Goal: Task Accomplishment & Management: Manage account settings

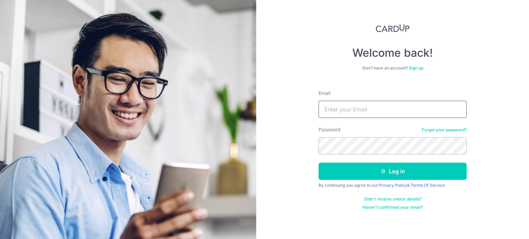
click at [350, 109] on input "Email" at bounding box center [393, 109] width 148 height 17
type input "[EMAIL_ADDRESS][DOMAIN_NAME]"
click at [319, 163] on button "Log in" at bounding box center [393, 171] width 148 height 17
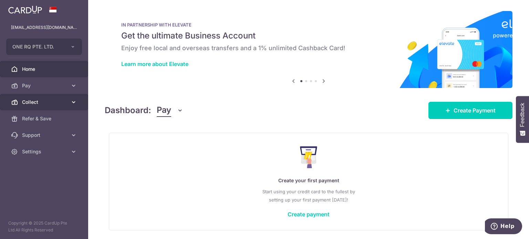
click at [54, 105] on span "Collect" at bounding box center [44, 102] width 45 height 7
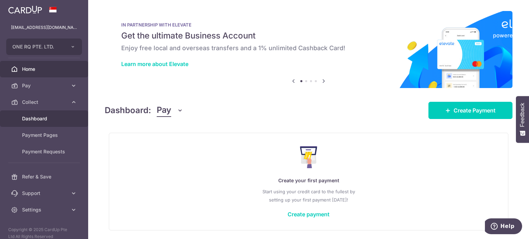
click at [30, 111] on link "Dashboard" at bounding box center [44, 119] width 88 height 17
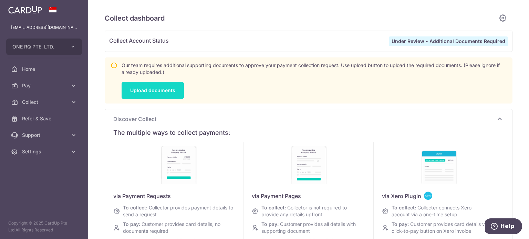
click at [164, 93] on link "Upload documents" at bounding box center [153, 90] width 62 height 17
type input "[DATE]"
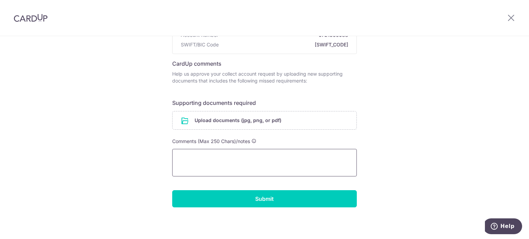
scroll to position [57, 0]
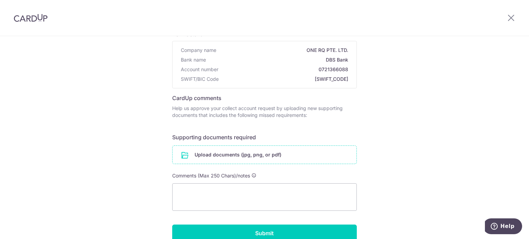
click at [219, 154] on input "file" at bounding box center [265, 155] width 184 height 18
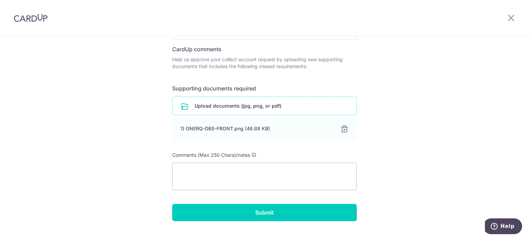
scroll to position [120, 0]
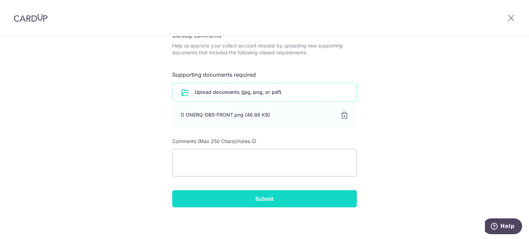
click at [325, 201] on input "Submit" at bounding box center [264, 199] width 185 height 17
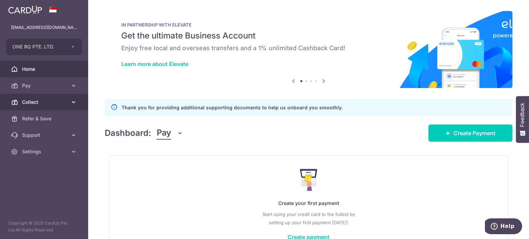
click at [44, 103] on span "Collect" at bounding box center [44, 102] width 45 height 7
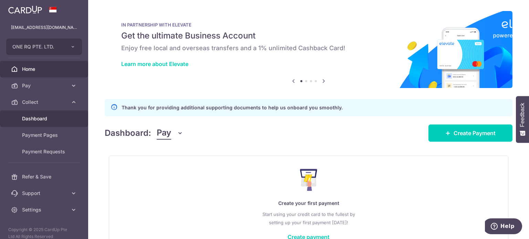
click at [39, 122] on link "Dashboard" at bounding box center [44, 119] width 88 height 17
click at [38, 118] on span "Dashboard" at bounding box center [44, 118] width 45 height 7
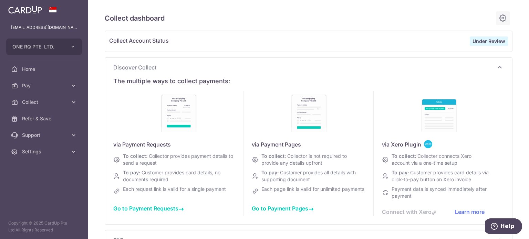
click at [499, 20] on icon at bounding box center [503, 18] width 8 height 9
